Goal: Information Seeking & Learning: Find specific page/section

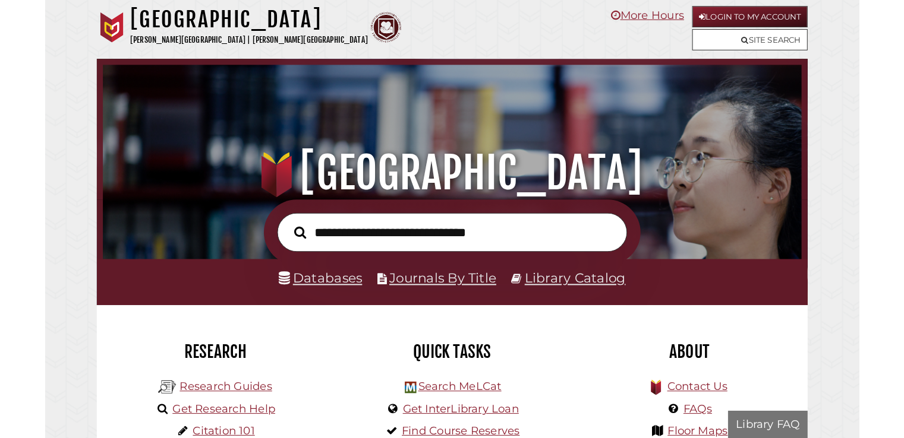
scroll to position [226, 677]
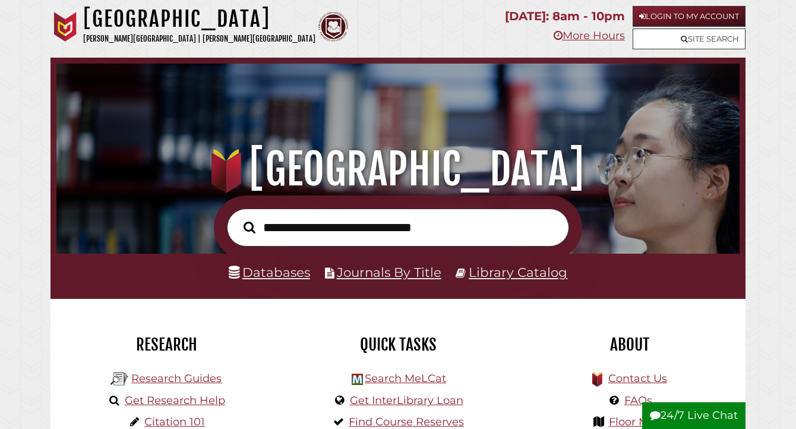
click at [440, 232] on input "text" at bounding box center [398, 228] width 342 height 38
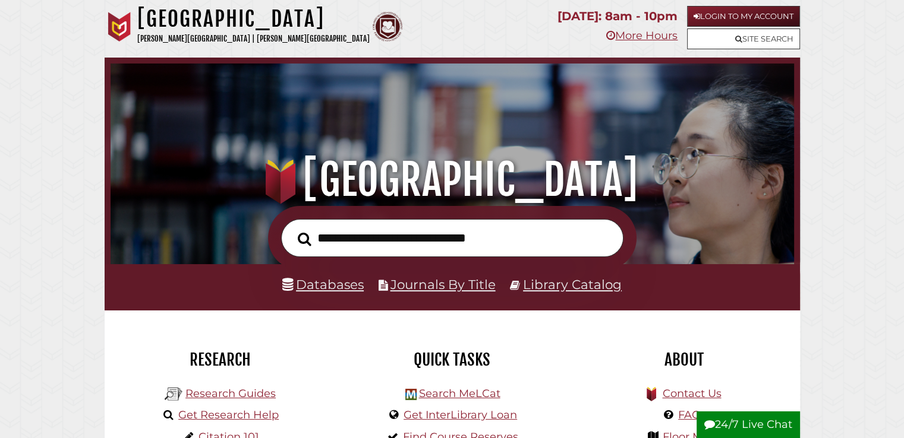
click at [487, 228] on input "text" at bounding box center [452, 238] width 342 height 39
type input "*"
type input "*******"
click at [292, 229] on button "Search" at bounding box center [305, 239] width 26 height 21
click at [554, 233] on input "*******" at bounding box center [452, 238] width 342 height 39
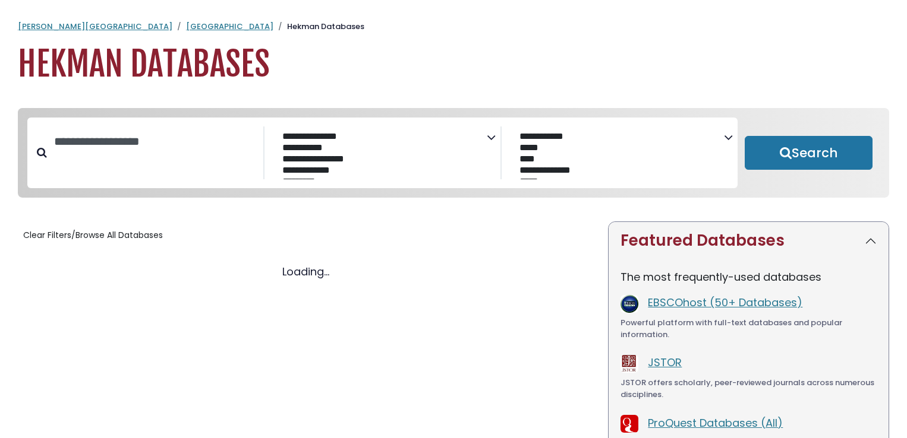
select select "Database Subject Filter"
select select "Database Vendors Filter"
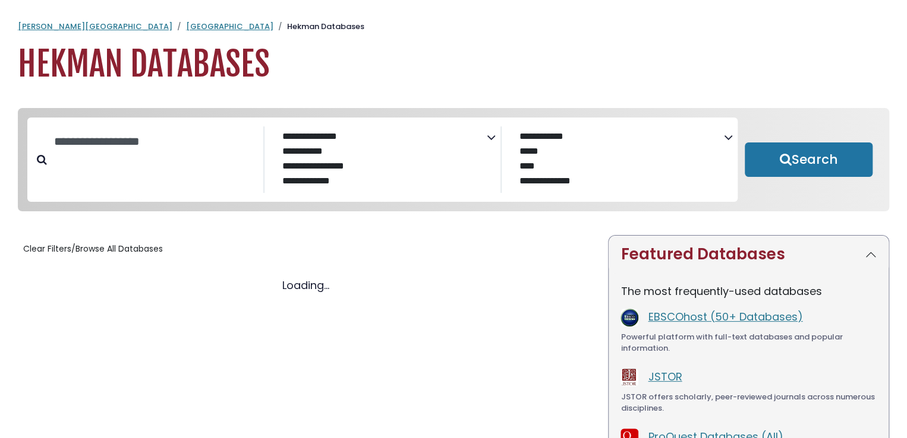
select select "Database Subject Filter"
select select "Database Vendors Filter"
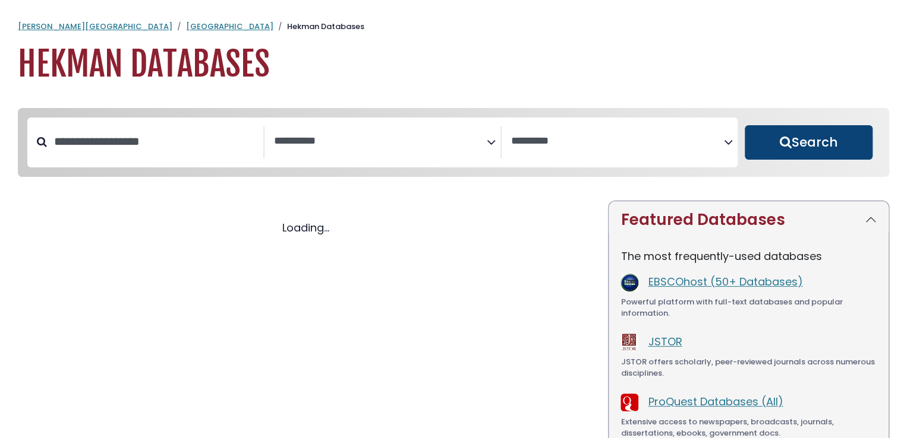
select select "Database Subject Filter"
select select "Database Vendors Filter"
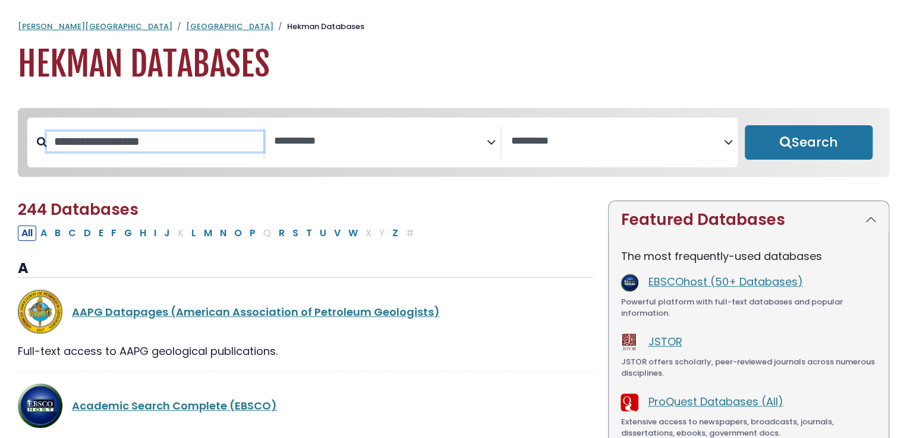
click at [210, 138] on input "Search database by title or keyword" at bounding box center [155, 142] width 216 height 20
click at [582, 195] on div "**********" at bounding box center [453, 151] width 885 height 87
click at [202, 137] on input "Search database by title or keyword" at bounding box center [155, 142] width 216 height 20
type input "**********"
click at [744, 125] on button "Search" at bounding box center [808, 142] width 128 height 34
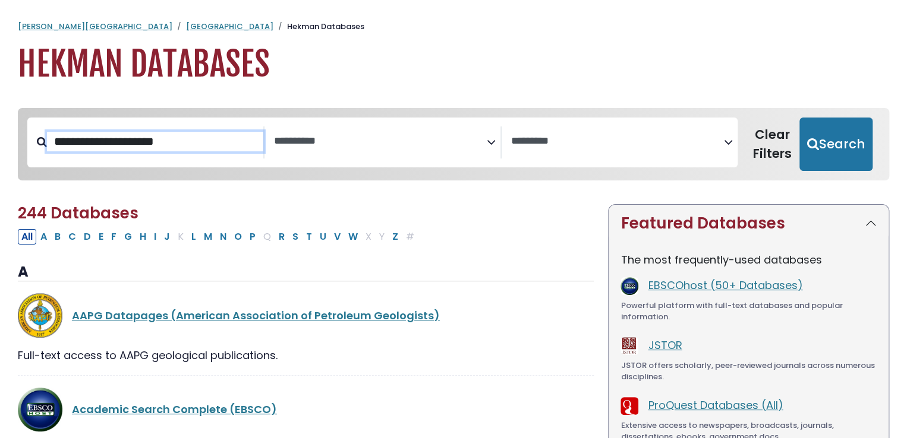
select select "Database Subject Filter"
select select "Database Vendors Filter"
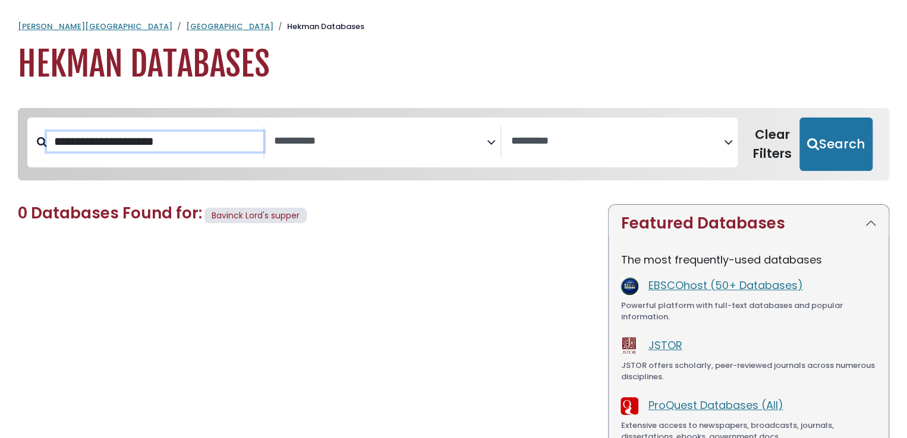
click at [103, 146] on input "**********" at bounding box center [155, 142] width 216 height 20
type input "**********"
click at [799, 118] on button "Search" at bounding box center [835, 144] width 73 height 53
select select "Database Subject Filter"
select select "Database Vendors Filter"
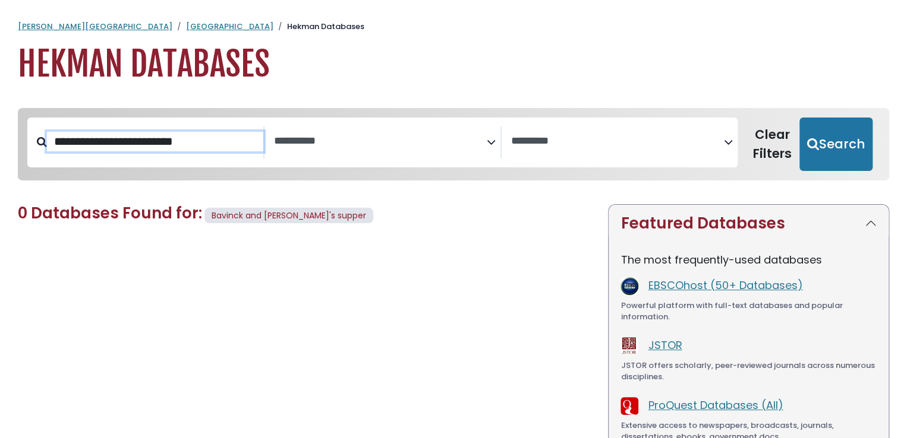
click at [219, 140] on input "**********" at bounding box center [155, 142] width 216 height 20
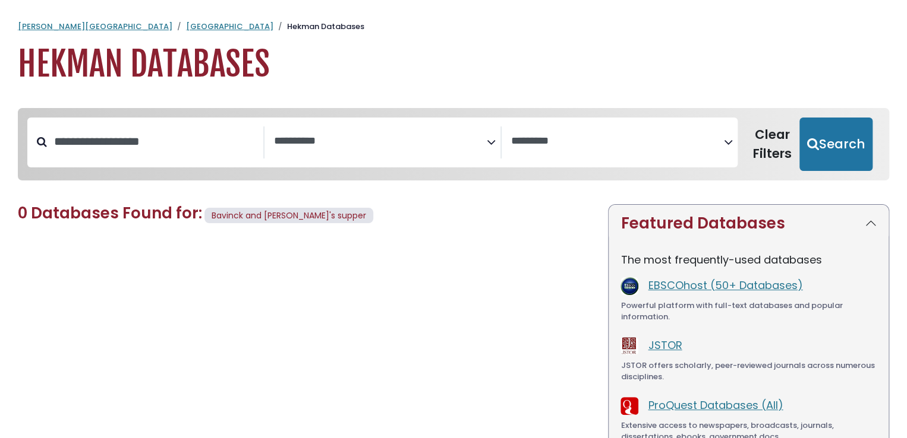
click at [214, 72] on h1 "Hekman Databases" at bounding box center [453, 65] width 871 height 40
click at [330, 75] on h1 "Hekman Databases" at bounding box center [453, 65] width 871 height 40
click at [209, 146] on input "Search database by title or keyword" at bounding box center [155, 142] width 216 height 20
paste input "**********"
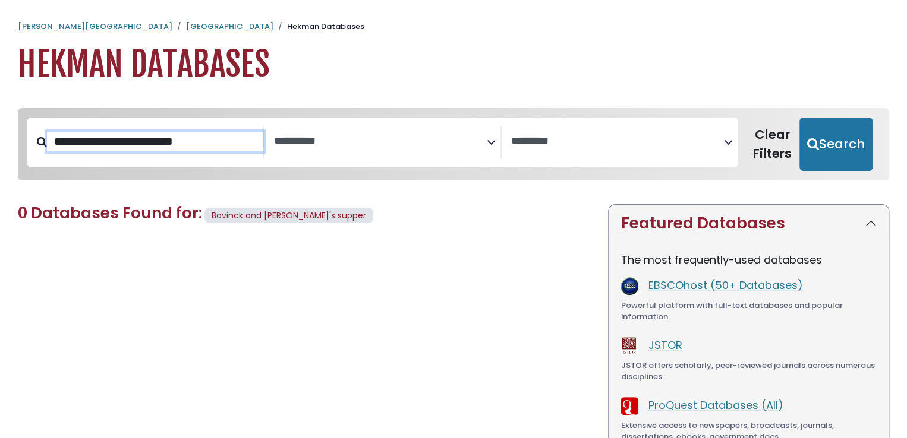
drag, startPoint x: 104, startPoint y: 144, endPoint x: 348, endPoint y: 141, distance: 243.6
click at [348, 141] on div "**********" at bounding box center [382, 143] width 710 height 50
type input "*******"
click at [799, 118] on button "Search" at bounding box center [835, 144] width 73 height 53
select select "Database Subject Filter"
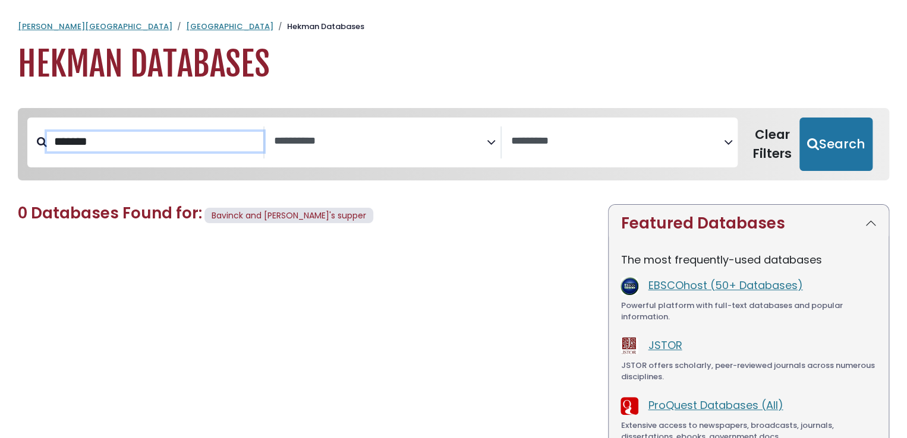
select select "Database Vendors Filter"
type input "*"
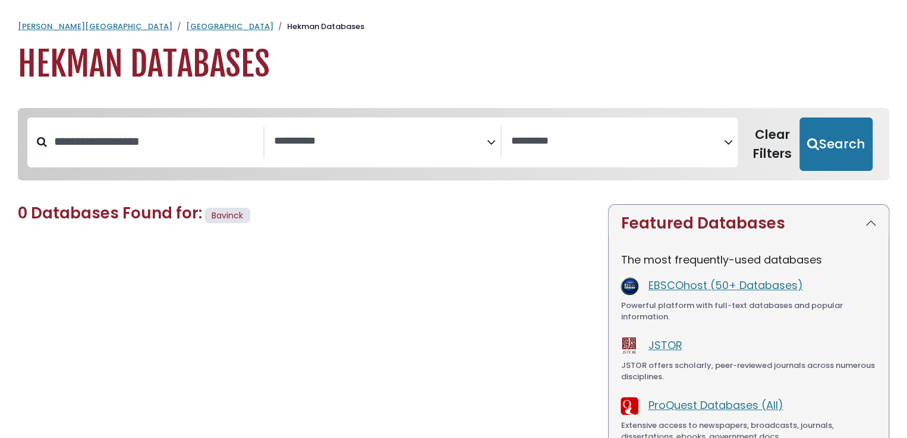
click at [185, 62] on h1 "Hekman Databases" at bounding box center [453, 65] width 871 height 40
type input "**********"
select select "Database Subject Filter"
select select "Database Vendors Filter"
click at [186, 28] on link "[GEOGRAPHIC_DATA]" at bounding box center [229, 26] width 87 height 11
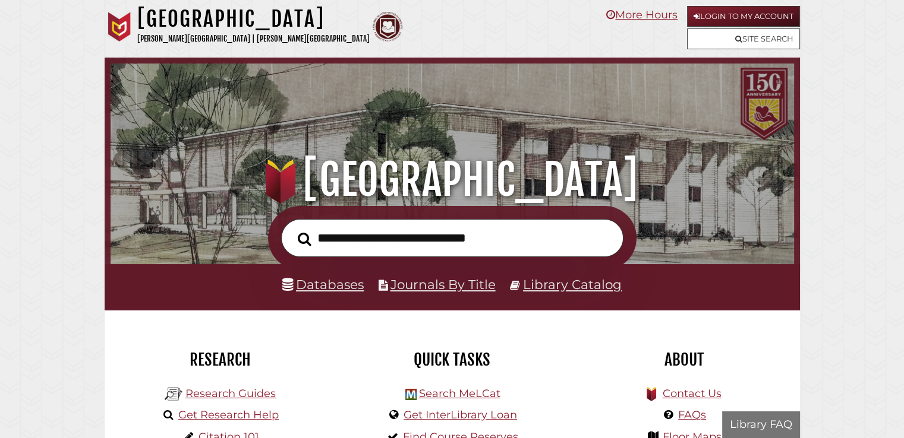
scroll to position [226, 677]
click at [333, 285] on link "Databases" at bounding box center [322, 284] width 81 height 15
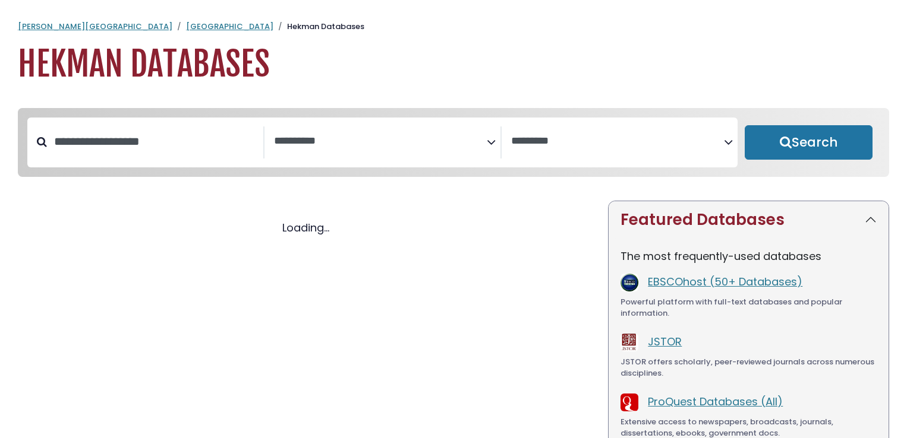
select select "Database Subject Filter"
select select "Database Vendors Filter"
select select "Database Subject Filter"
select select "Database Vendors Filter"
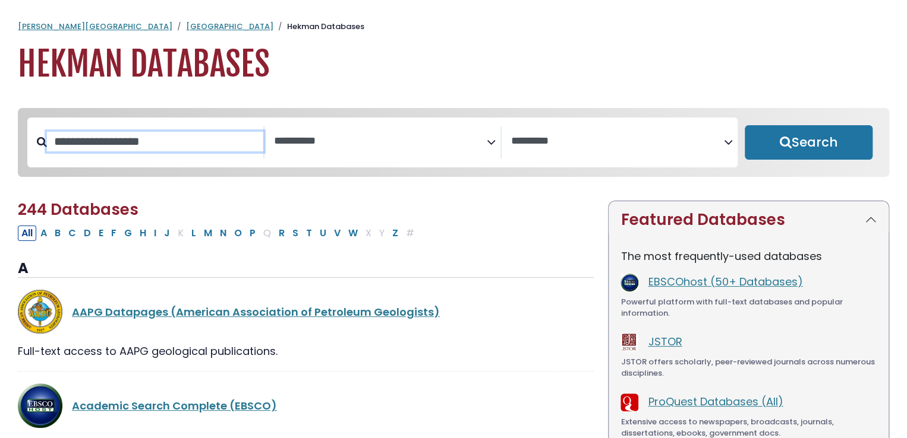
click at [217, 149] on input "Search database by title or keyword" at bounding box center [155, 142] width 216 height 20
type input "*"
type input "*******"
click at [744, 125] on button "Search" at bounding box center [808, 142] width 128 height 34
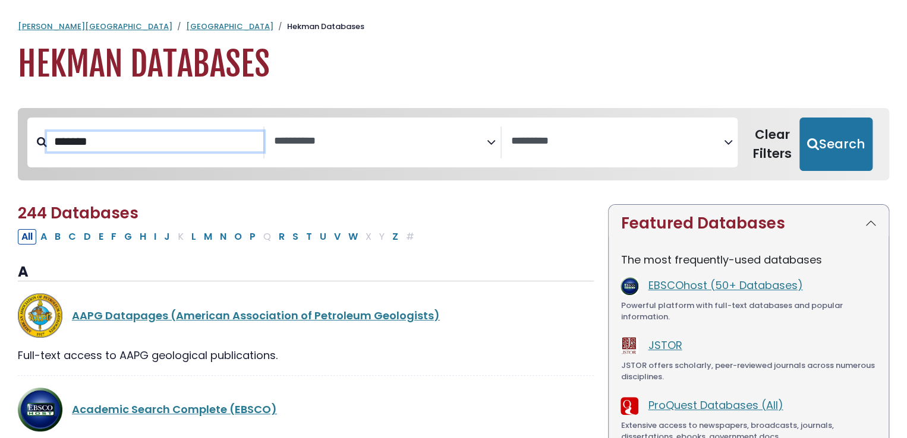
select select "Database Subject Filter"
select select "Database Vendors Filter"
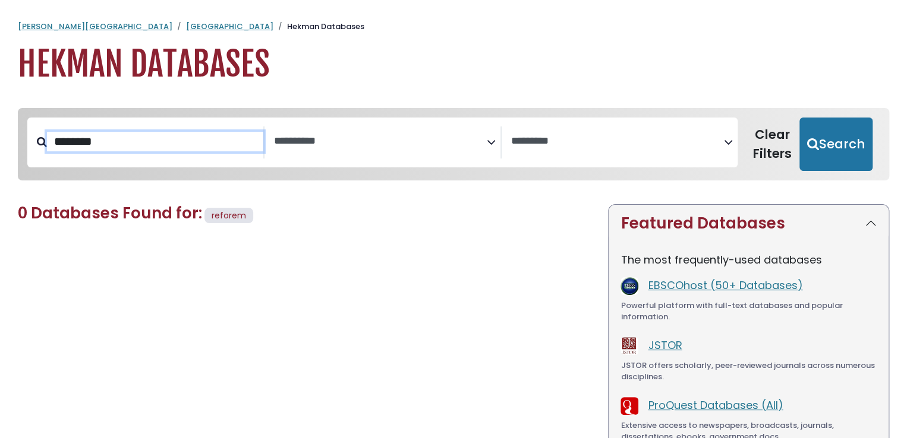
type input "********"
click at [799, 118] on button "Search" at bounding box center [835, 144] width 73 height 53
select select "Database Subject Filter"
select select "Database Vendors Filter"
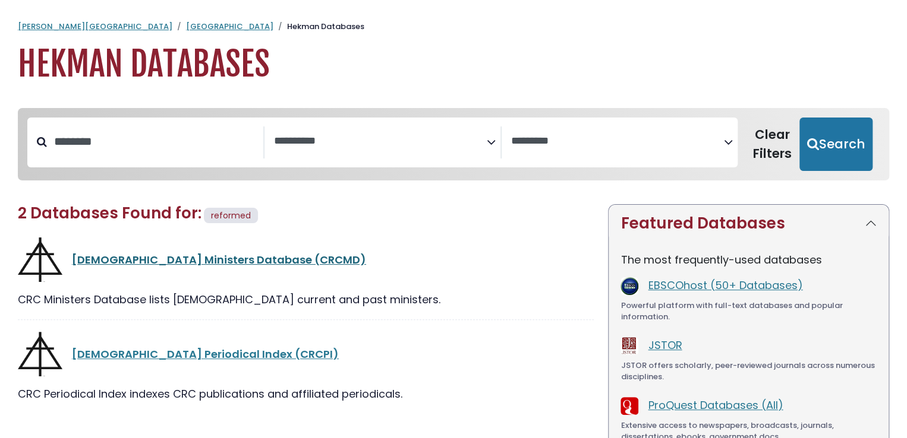
click at [366, 261] on link "[DEMOGRAPHIC_DATA] Ministers Database (CRCMD)" at bounding box center [219, 260] width 294 height 15
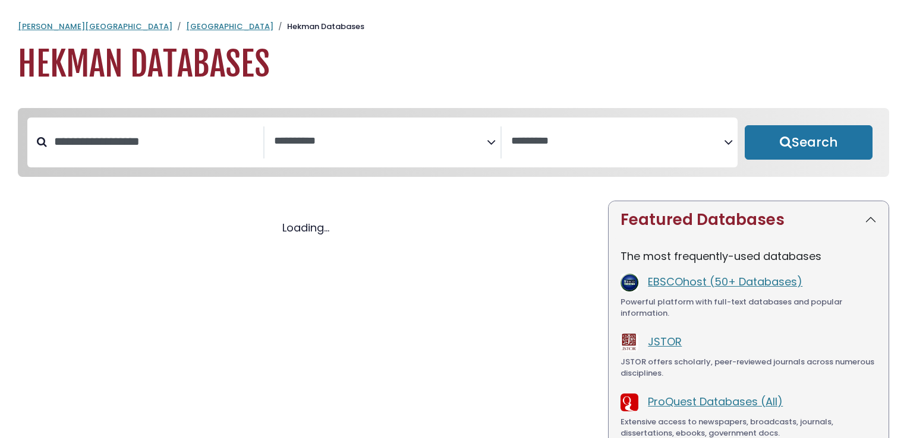
select select "Database Subject Filter"
select select "Database Vendors Filter"
select select "Database Subject Filter"
select select "Database Vendors Filter"
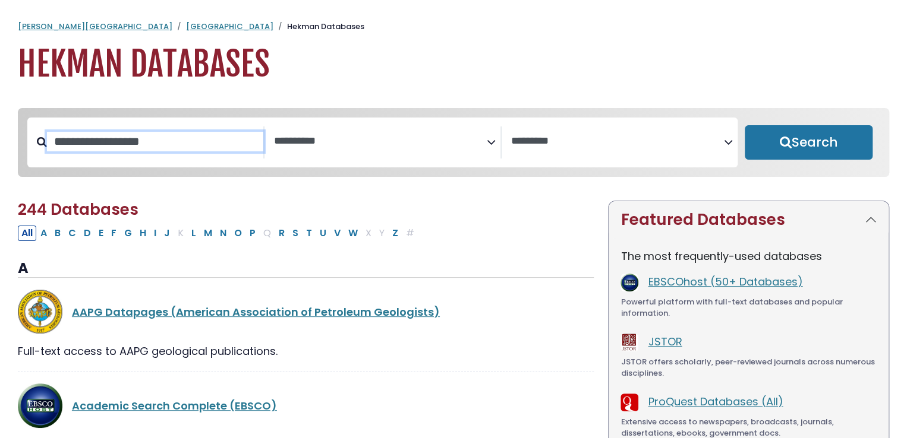
click at [179, 152] on input "Search database by title or keyword" at bounding box center [155, 142] width 216 height 20
type input "******"
click at [744, 125] on button "Search" at bounding box center [808, 142] width 128 height 34
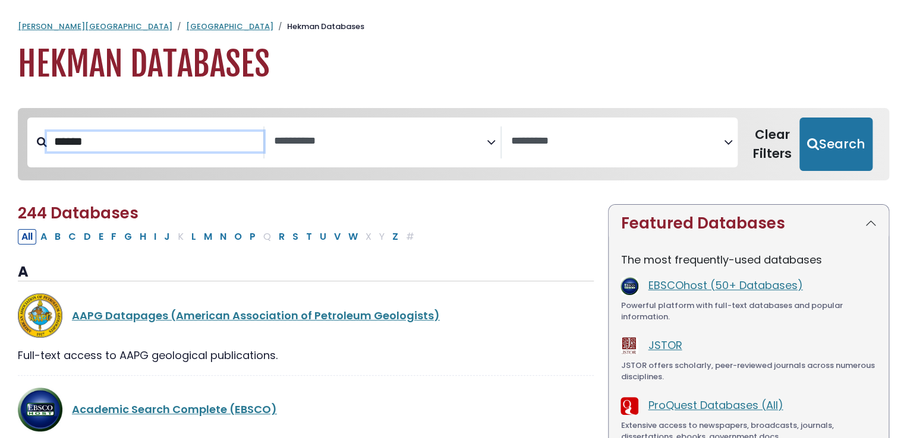
select select "Database Subject Filter"
select select "Database Vendors Filter"
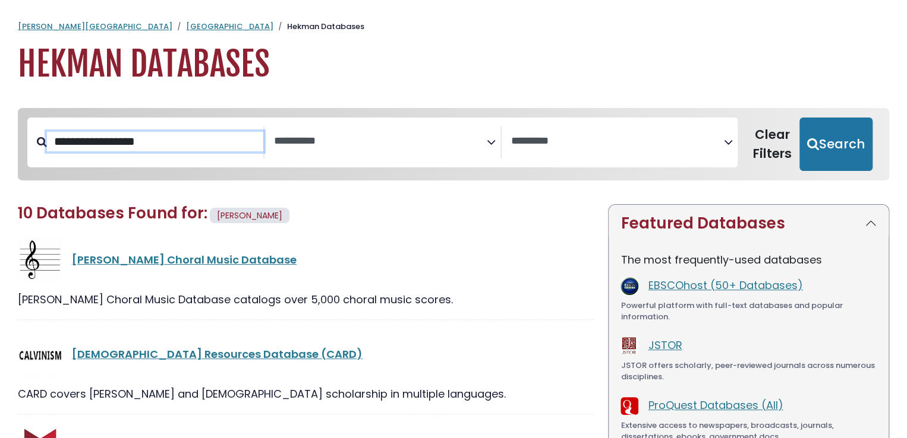
type input "**********"
click at [799, 118] on button "Search" at bounding box center [835, 144] width 73 height 53
select select "Database Subject Filter"
select select "Database Vendors Filter"
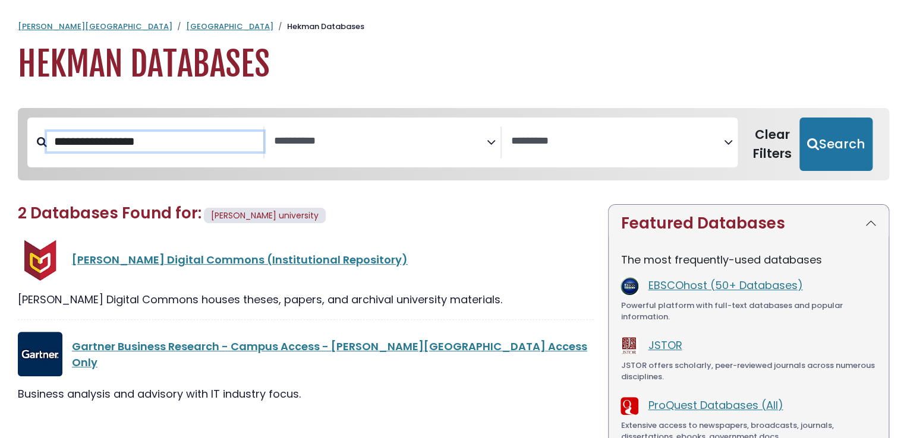
click at [145, 137] on input "**********" at bounding box center [155, 142] width 216 height 20
type input "*****"
click at [799, 118] on button "Search" at bounding box center [835, 144] width 73 height 53
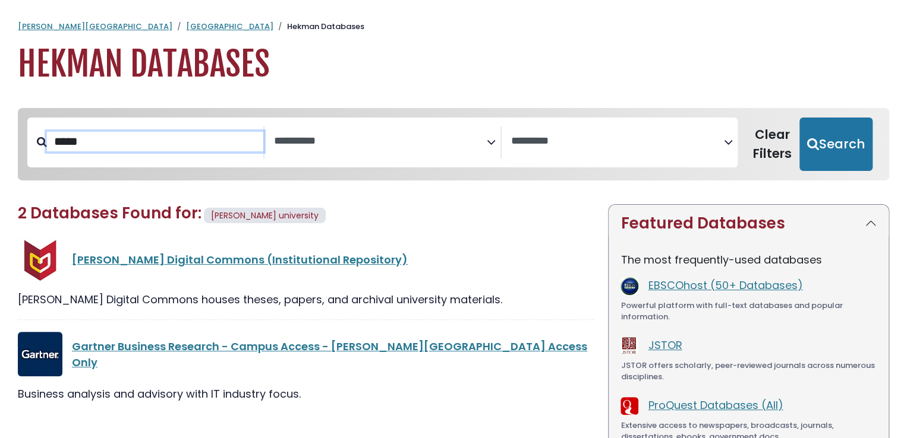
select select "Database Subject Filter"
select select "Database Vendors Filter"
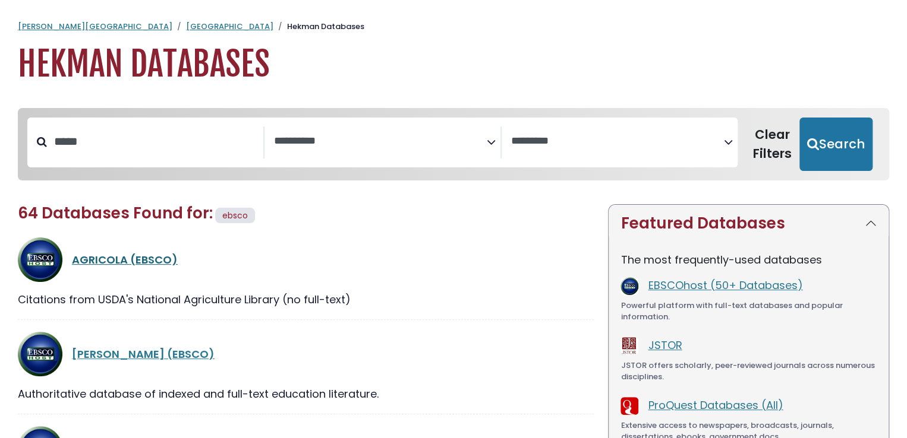
click at [154, 260] on link "AGRICOLA (EBSCO)" at bounding box center [125, 260] width 106 height 15
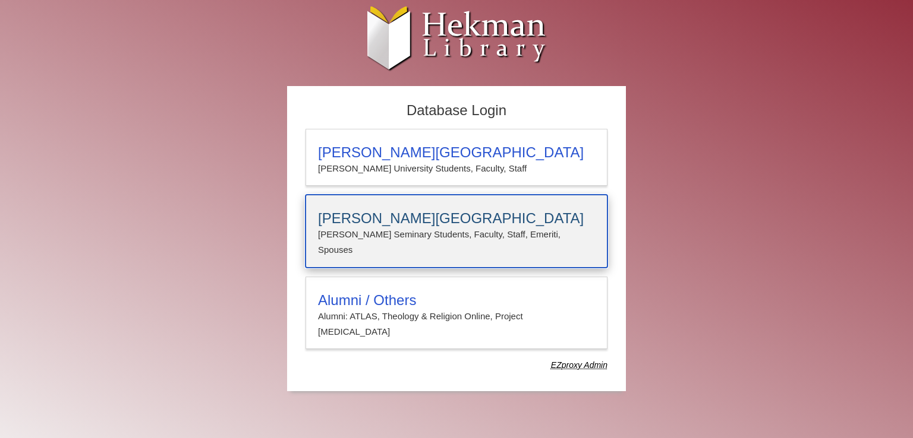
click at [506, 217] on h3 "[PERSON_NAME][GEOGRAPHIC_DATA]" at bounding box center [456, 218] width 277 height 17
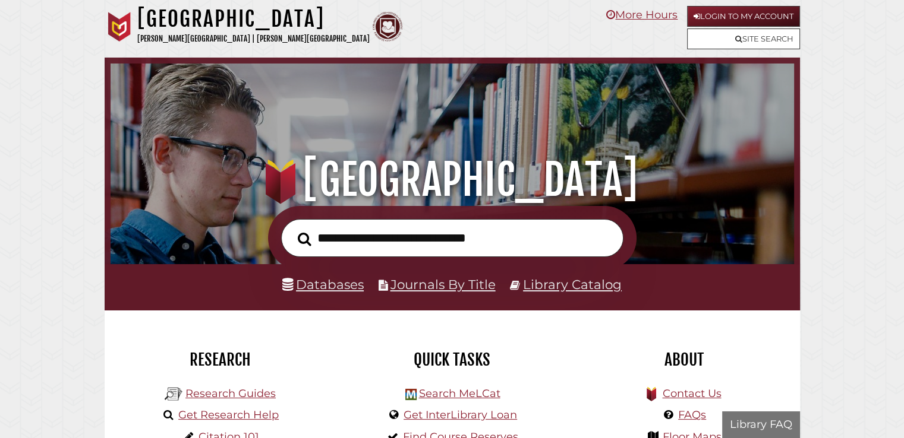
scroll to position [226, 677]
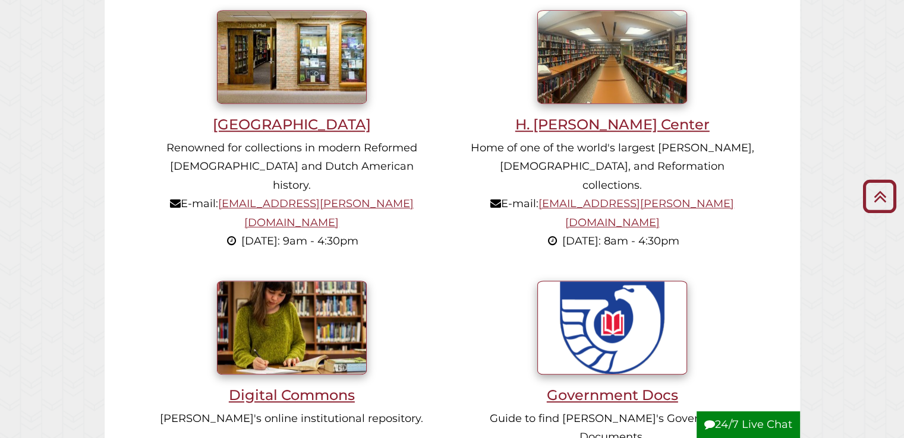
scroll to position [832, 0]
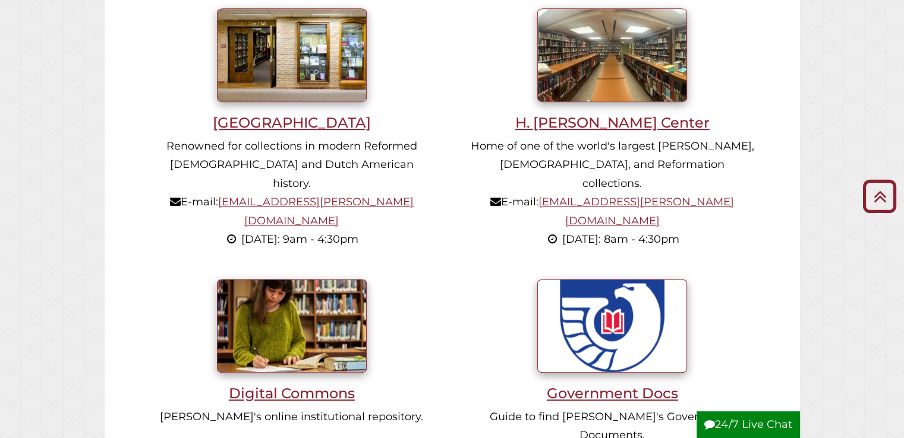
click at [466, 203] on li "H. [PERSON_NAME] Center Home of one of the world's largest [PERSON_NAME], [DEMO…" at bounding box center [612, 131] width 320 height 271
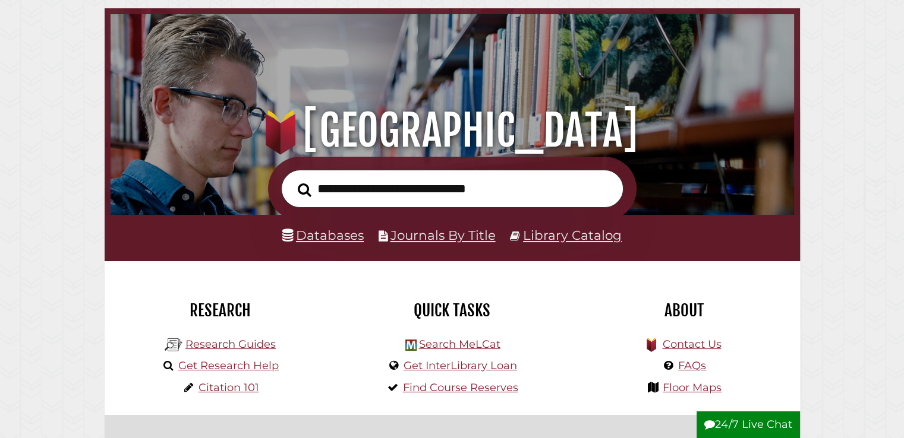
scroll to position [238, 0]
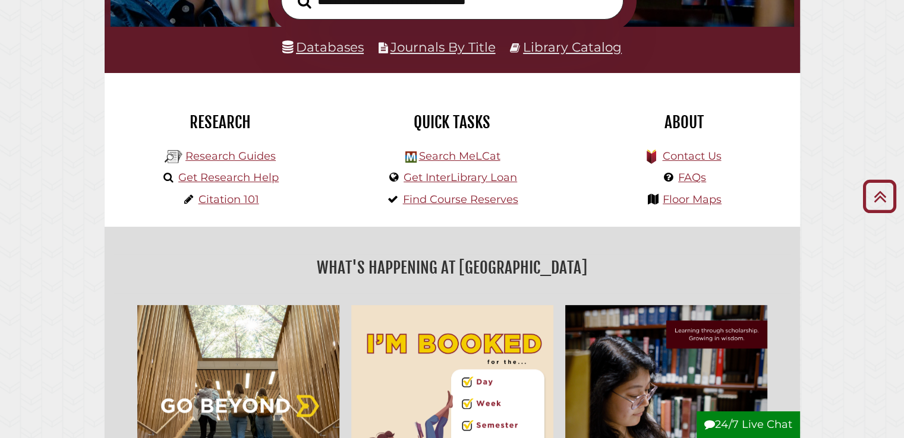
click at [414, 250] on div "What's Happening at [GEOGRAPHIC_DATA]" at bounding box center [452, 379] width 695 height 304
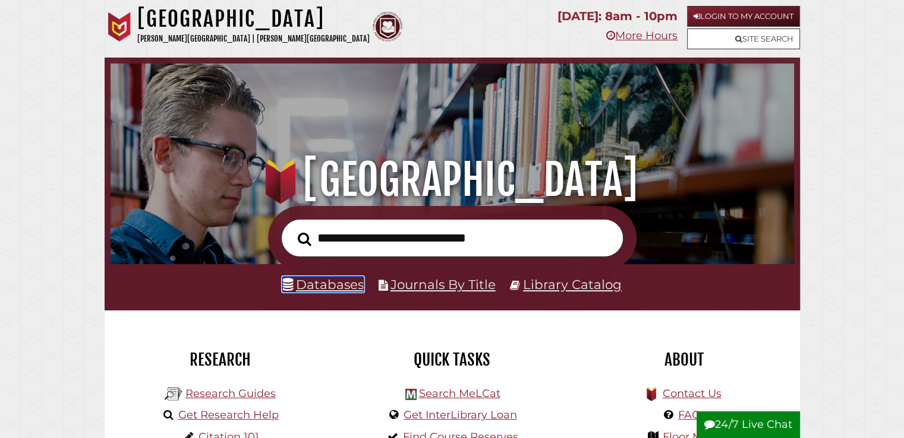
click at [327, 290] on link "Databases" at bounding box center [322, 284] width 81 height 15
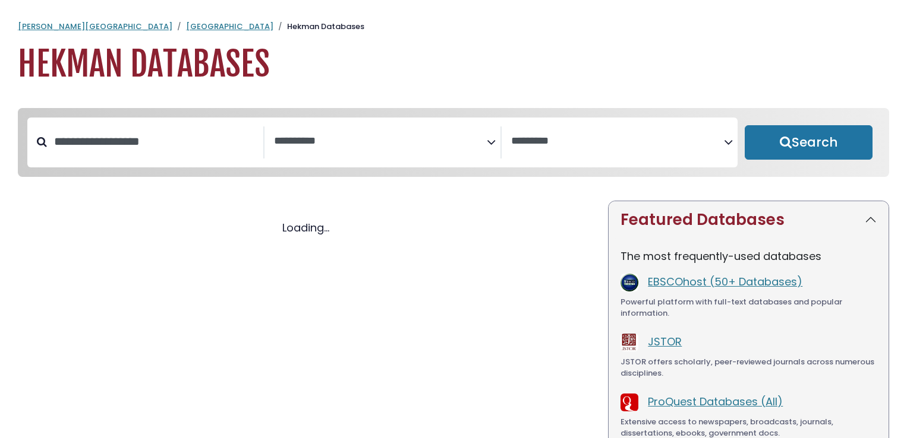
select select "Database Subject Filter"
select select "Database Vendors Filter"
select select "Database Subject Filter"
select select "Database Vendors Filter"
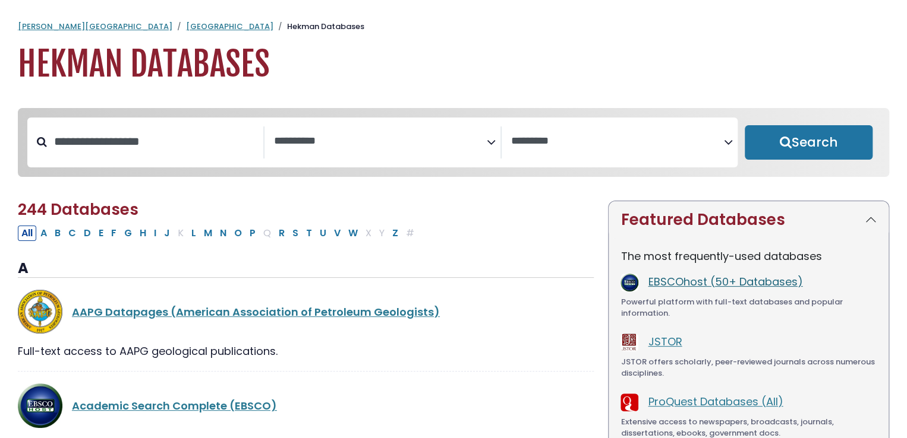
click at [686, 283] on link "EBSCOhost (50+ Databases)" at bounding box center [725, 281] width 154 height 15
